Goal: Check status: Check status

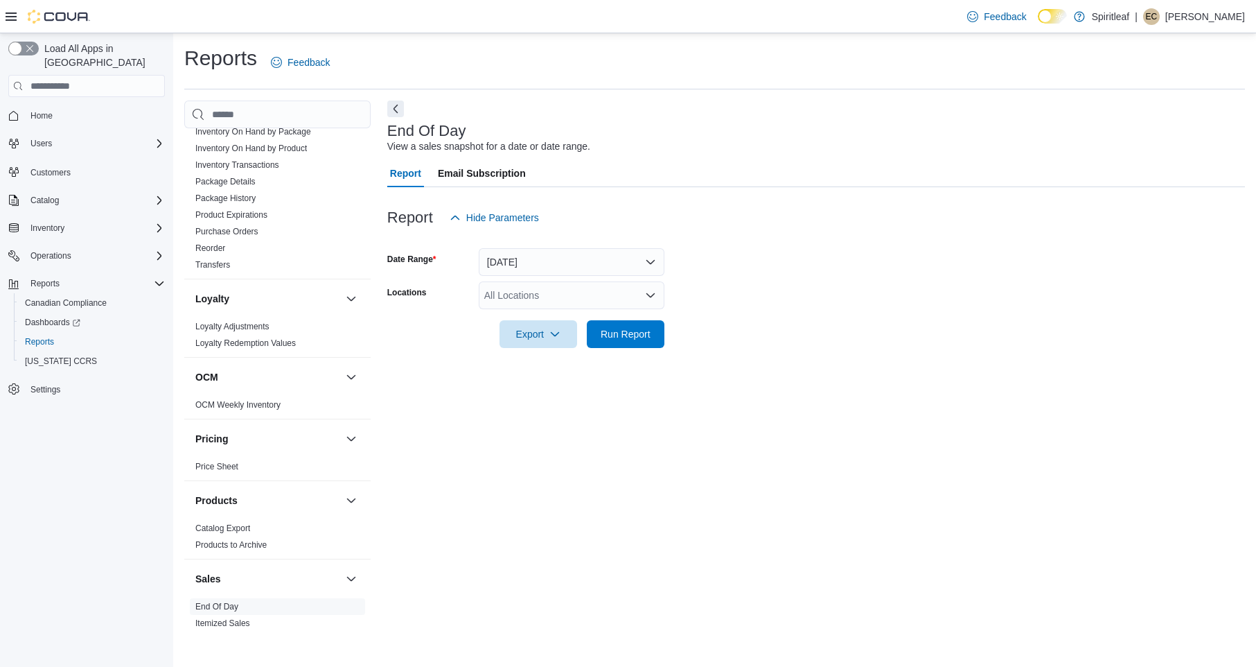
scroll to position [931, 0]
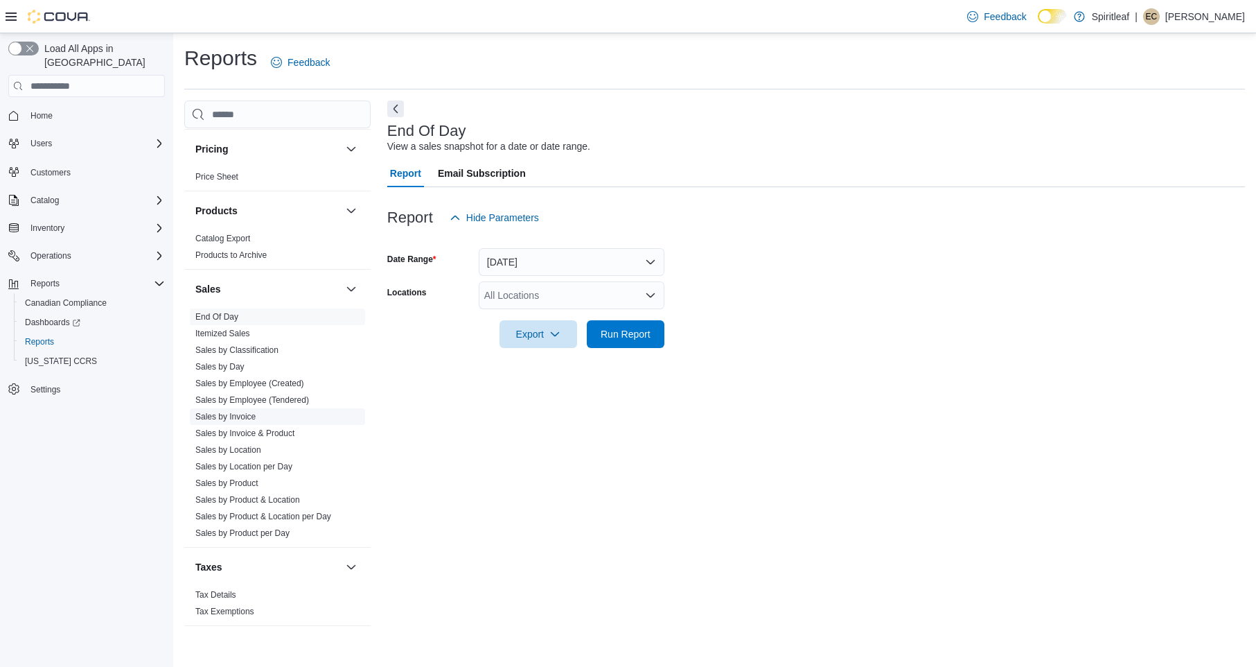
click at [247, 412] on link "Sales by Invoice" at bounding box center [225, 417] width 60 height 10
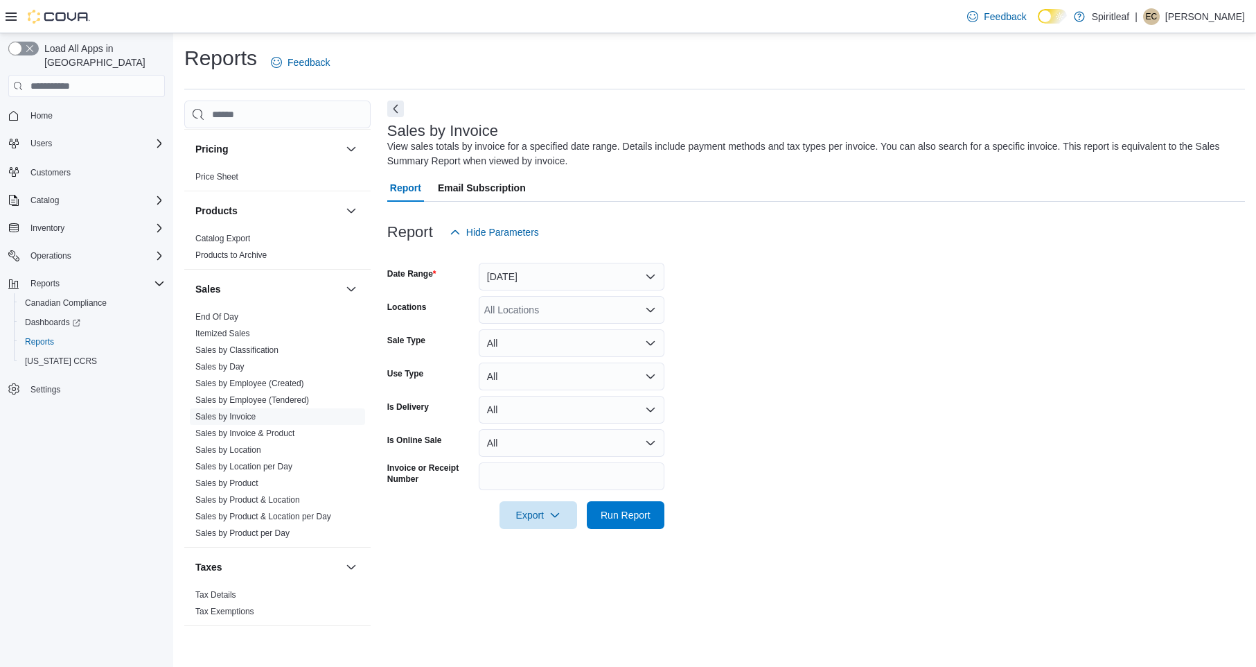
click at [615, 275] on button "[DATE]" at bounding box center [572, 277] width 186 height 28
click at [583, 326] on span "[DATE]" at bounding box center [580, 331] width 158 height 17
click at [743, 350] on form "Date Range [DATE] Locations All Locations Sale Type All Use Type All Is Deliver…" at bounding box center [816, 387] width 858 height 283
click at [637, 509] on span "Run Report" at bounding box center [626, 514] width 50 height 14
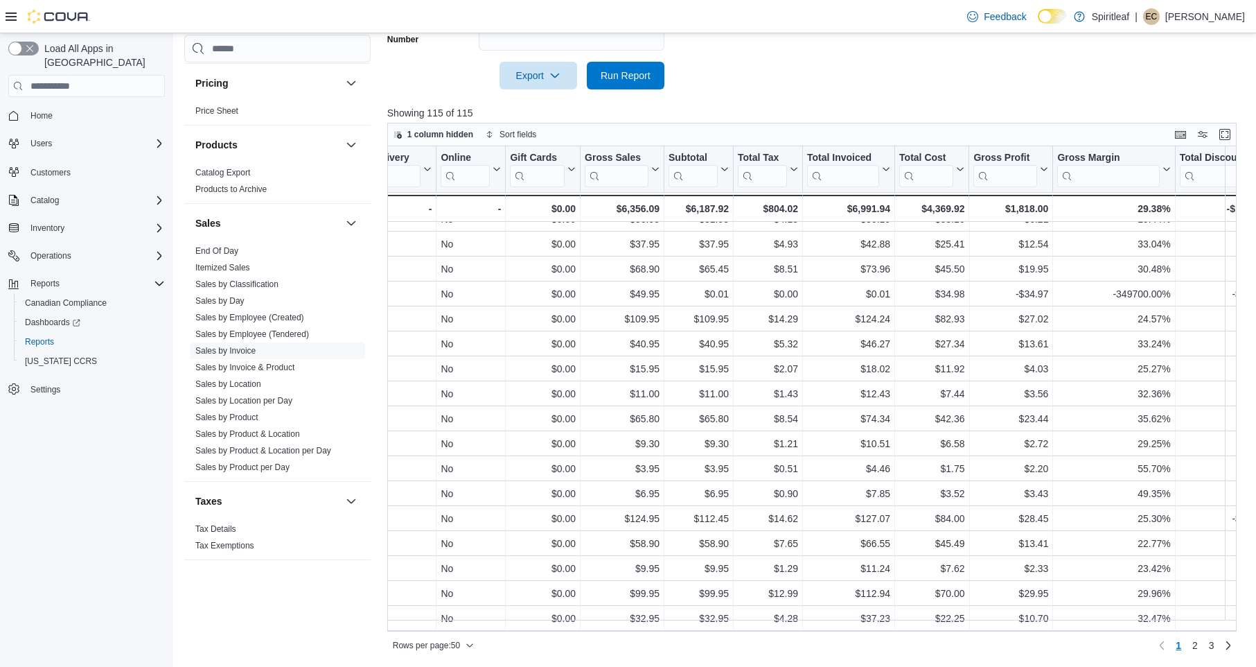
scroll to position [849, 828]
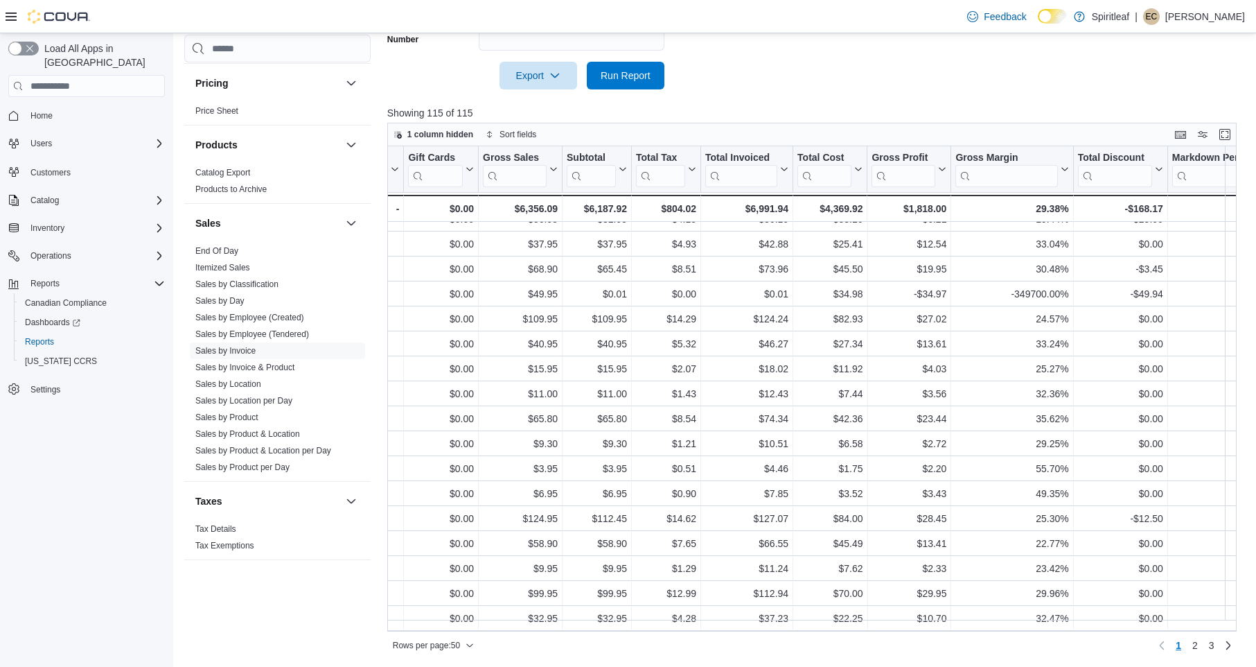
click at [1012, 95] on div at bounding box center [816, 97] width 858 height 17
click at [627, 78] on span "Run Report" at bounding box center [626, 75] width 50 height 14
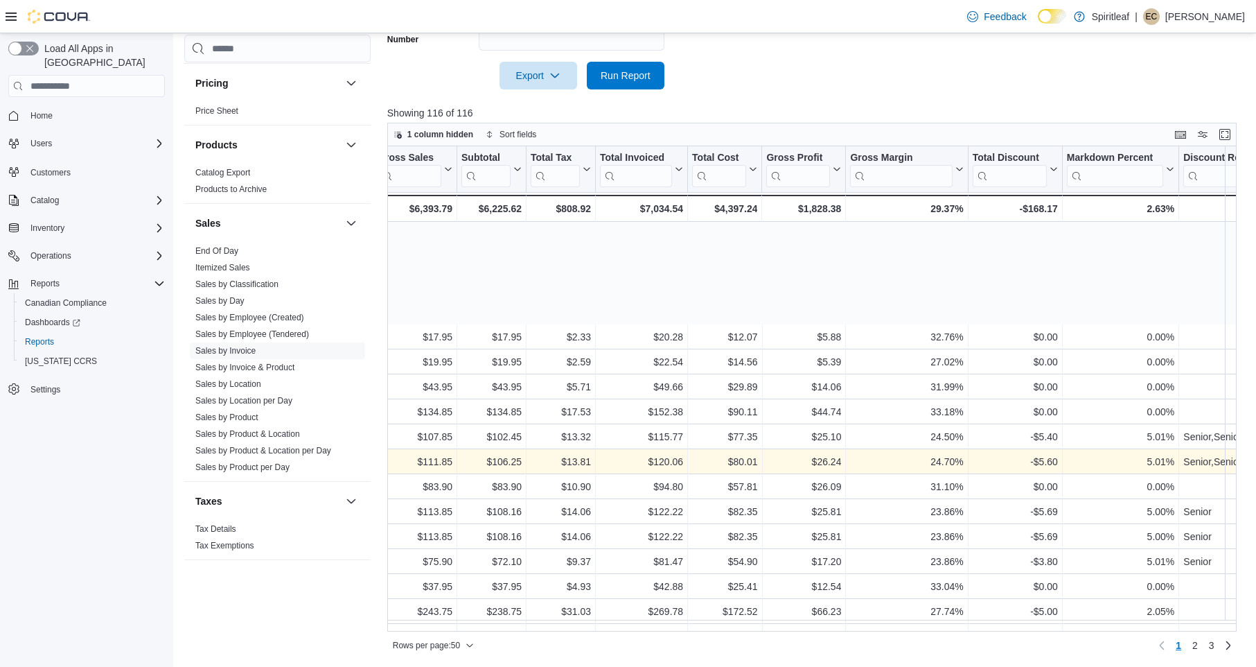
scroll to position [849, 933]
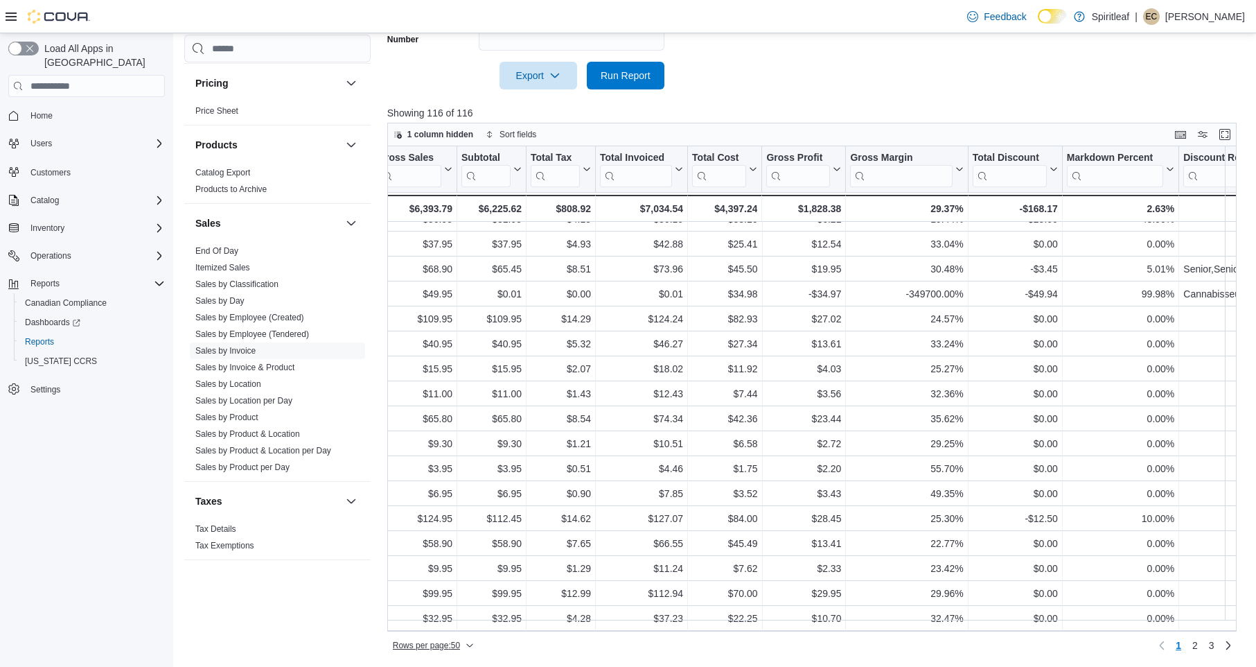
click at [445, 646] on span "Rows per page : 50" at bounding box center [426, 645] width 67 height 11
click at [448, 619] on span "100 rows" at bounding box center [452, 616] width 44 height 11
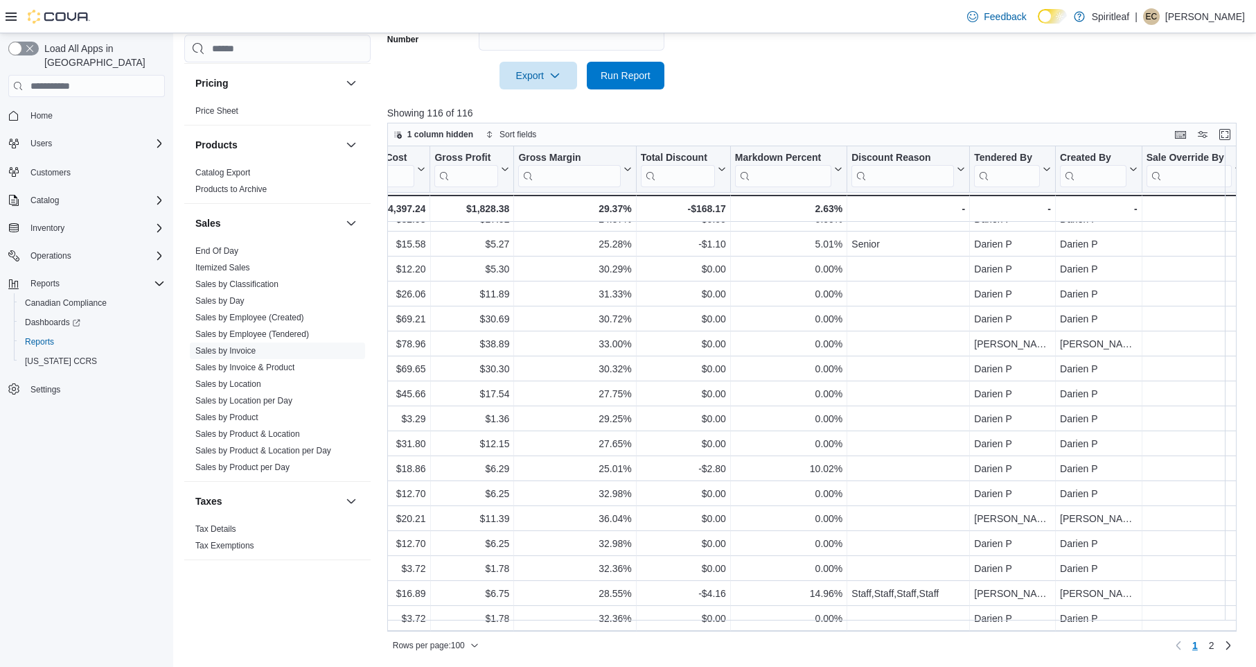
scroll to position [2097, 1265]
click at [1216, 646] on link "2" at bounding box center [1212, 645] width 17 height 22
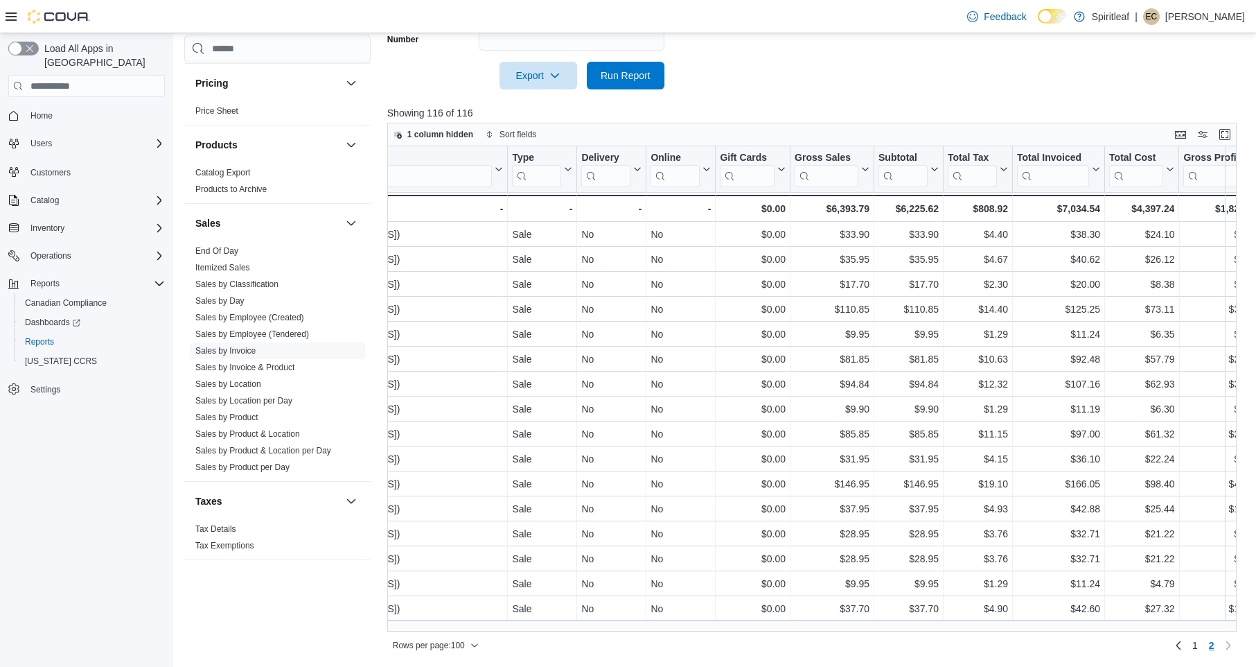
scroll to position [1, 534]
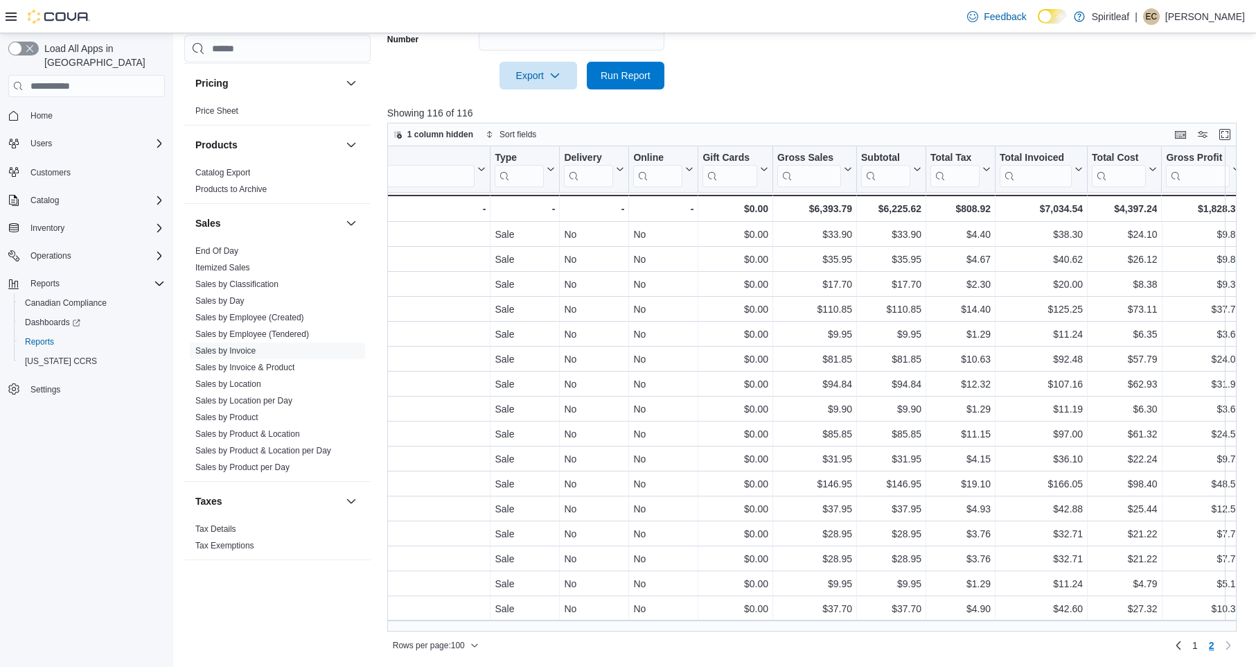
click at [757, 1] on div "Feedback Dark Mode Spiritleaf | EC [PERSON_NAME]" at bounding box center [628, 16] width 1256 height 33
